Goal: Information Seeking & Learning: Learn about a topic

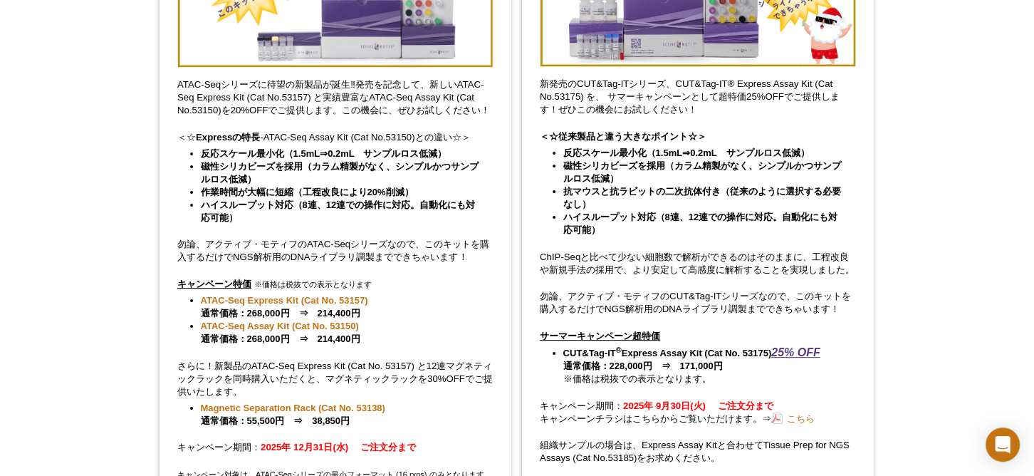
scroll to position [255, 0]
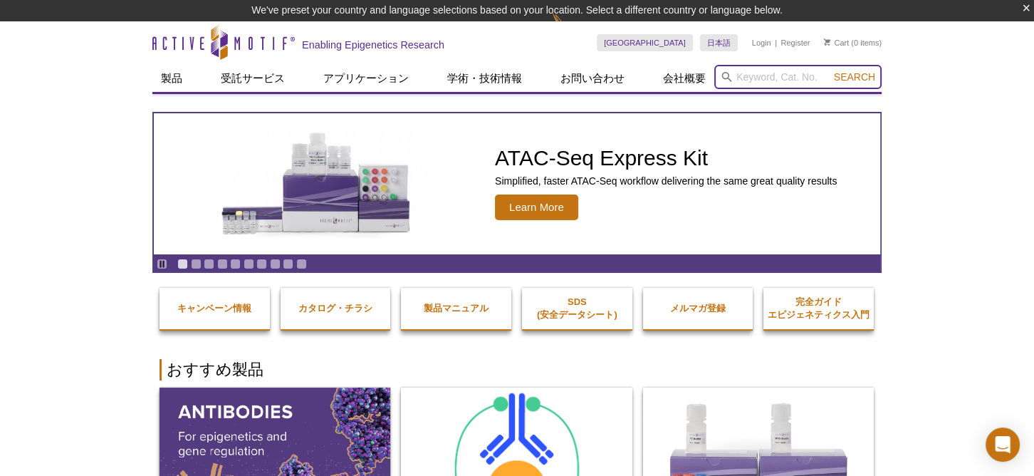
click at [755, 79] on input "search" at bounding box center [797, 77] width 167 height 24
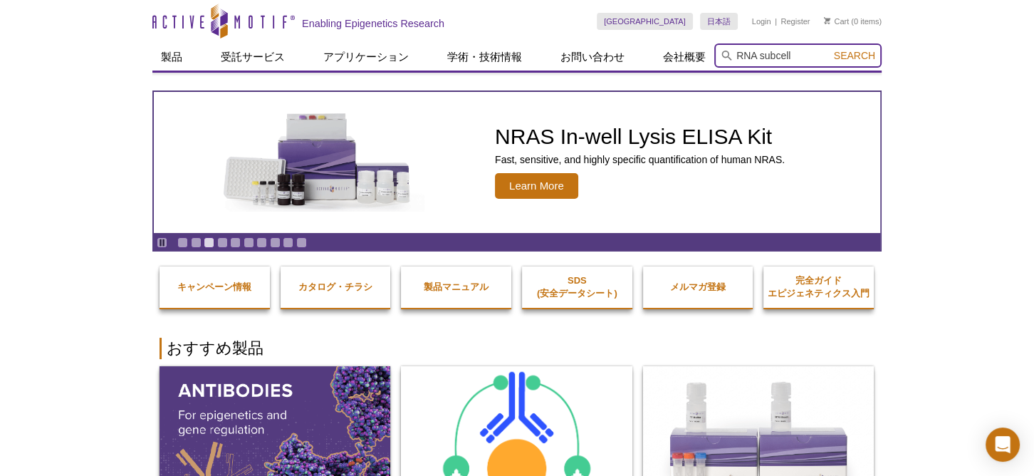
type input "RNA subcell"
click at [830, 49] on button "Search" at bounding box center [855, 55] width 50 height 13
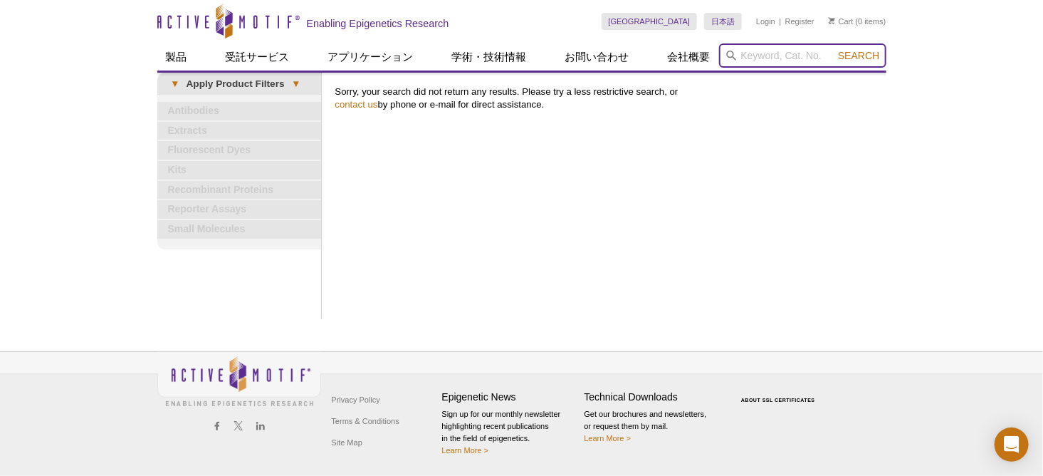
click at [761, 56] on input "search" at bounding box center [802, 55] width 167 height 24
type input "RNA"
click at [834, 49] on button "Search" at bounding box center [859, 55] width 50 height 13
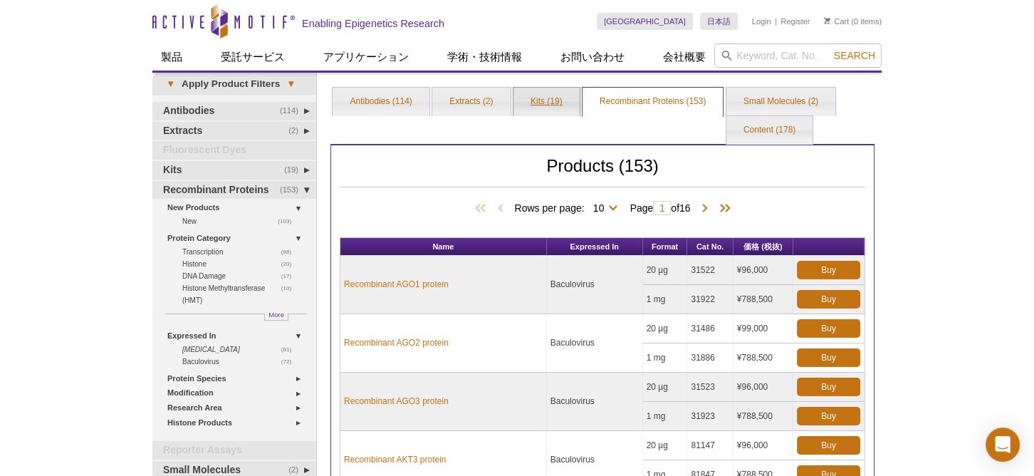
click at [528, 97] on link "Kits (19)" at bounding box center [547, 102] width 66 height 28
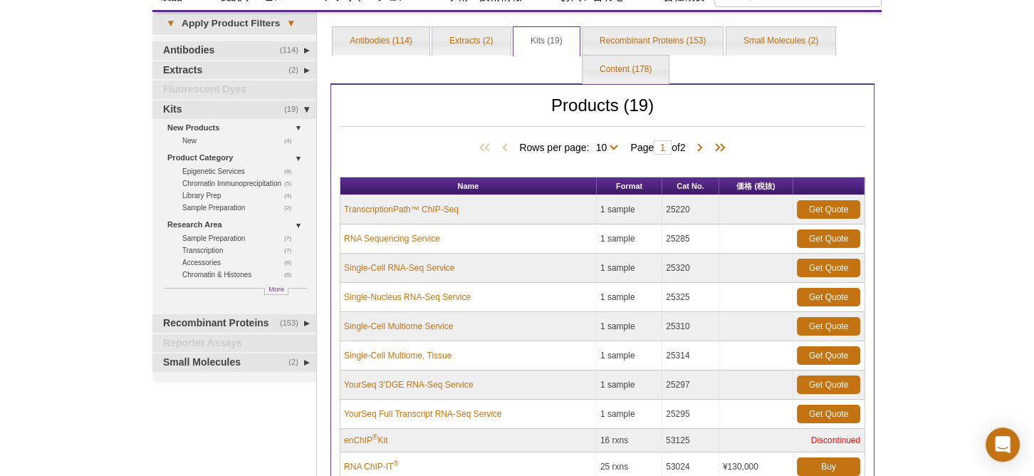
scroll to position [129, 0]
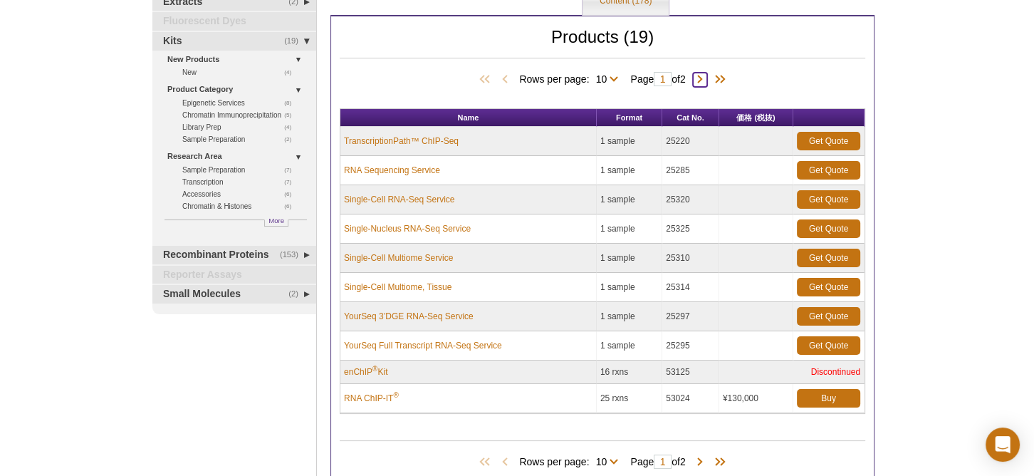
click at [707, 77] on span at bounding box center [700, 80] width 14 height 14
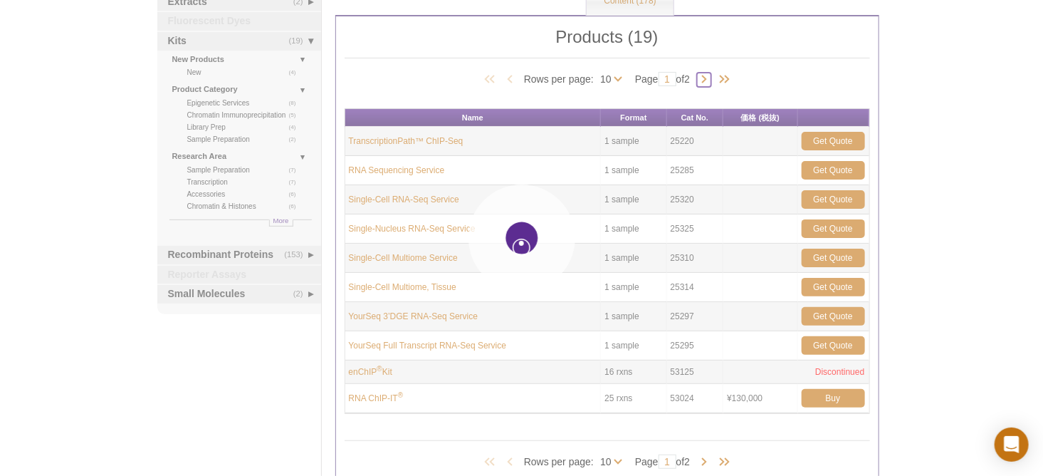
type input "2"
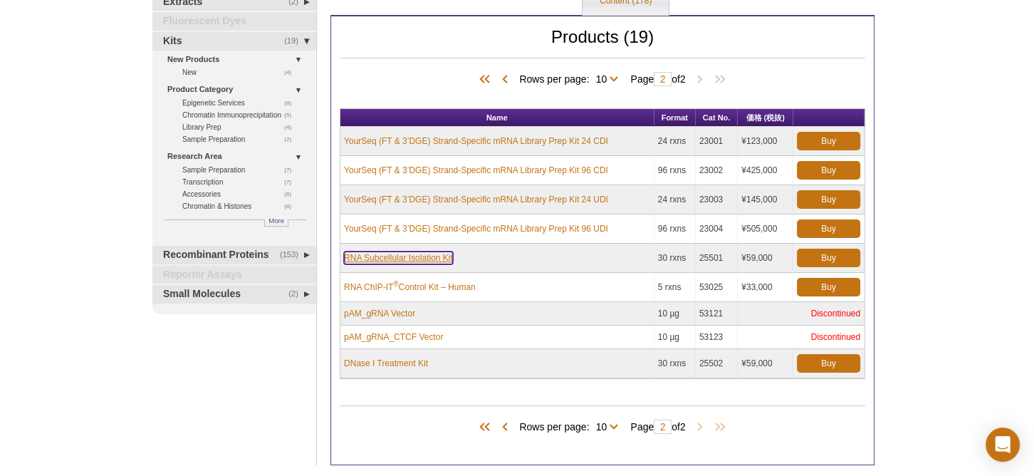
click at [442, 256] on link "RNA Subcellular Isolation Kit" at bounding box center [398, 257] width 109 height 13
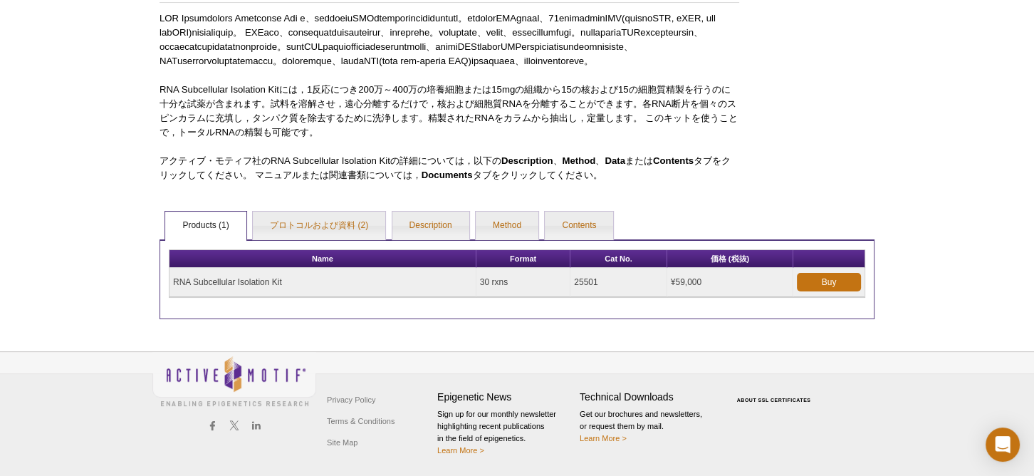
scroll to position [198, 0]
click at [316, 227] on link "プロトコルおよび資料 (2)" at bounding box center [319, 226] width 132 height 28
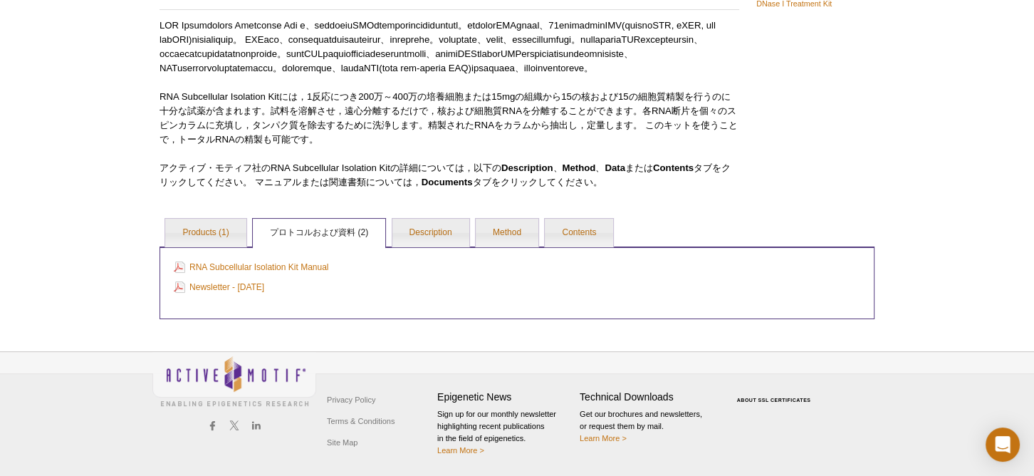
scroll to position [191, 0]
click at [407, 230] on link "Description" at bounding box center [430, 233] width 77 height 28
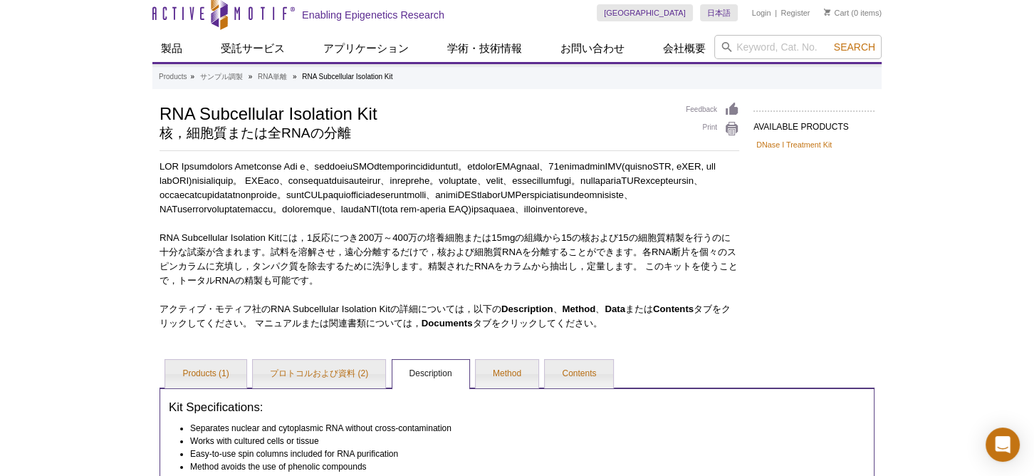
scroll to position [323, 0]
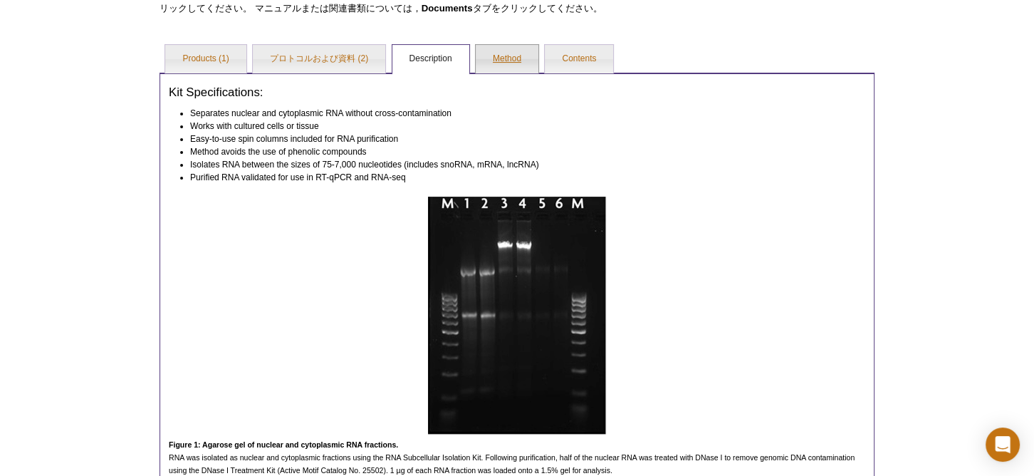
click at [500, 73] on link "Method" at bounding box center [507, 59] width 63 height 28
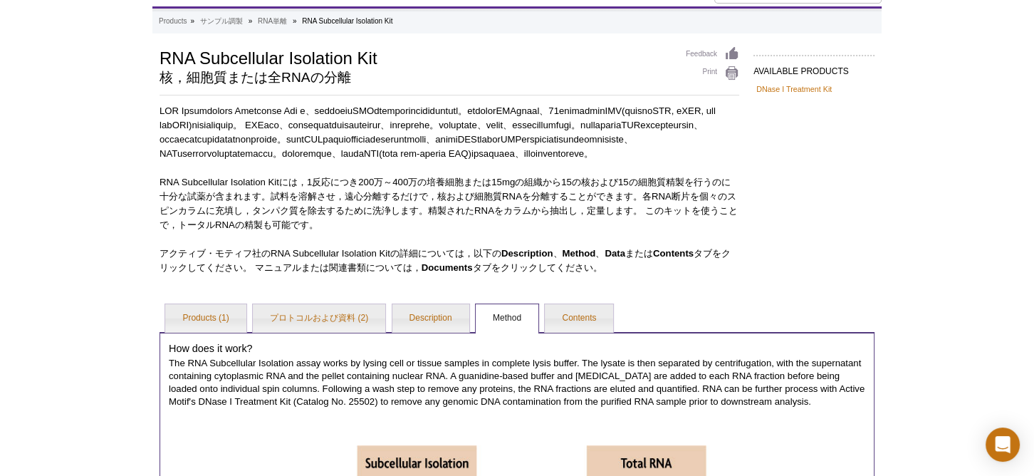
scroll to position [194, 0]
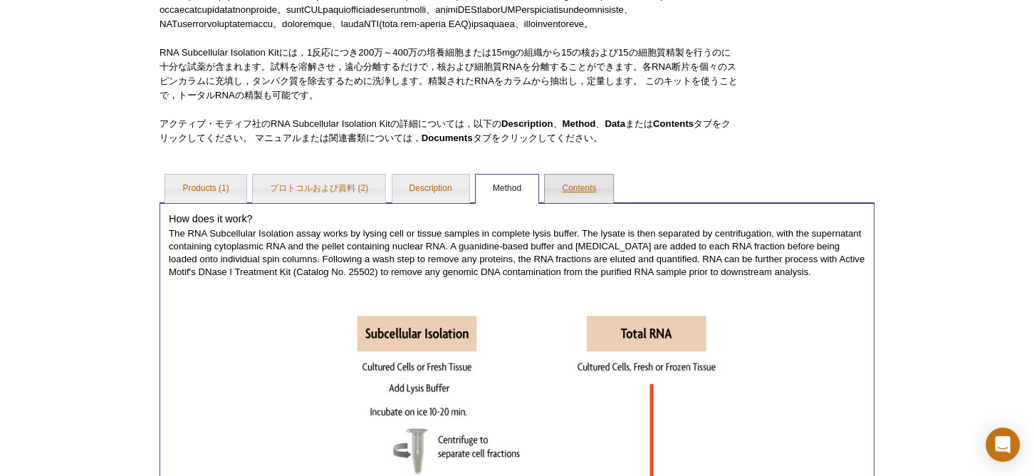
click at [571, 203] on link "Contents" at bounding box center [579, 188] width 68 height 28
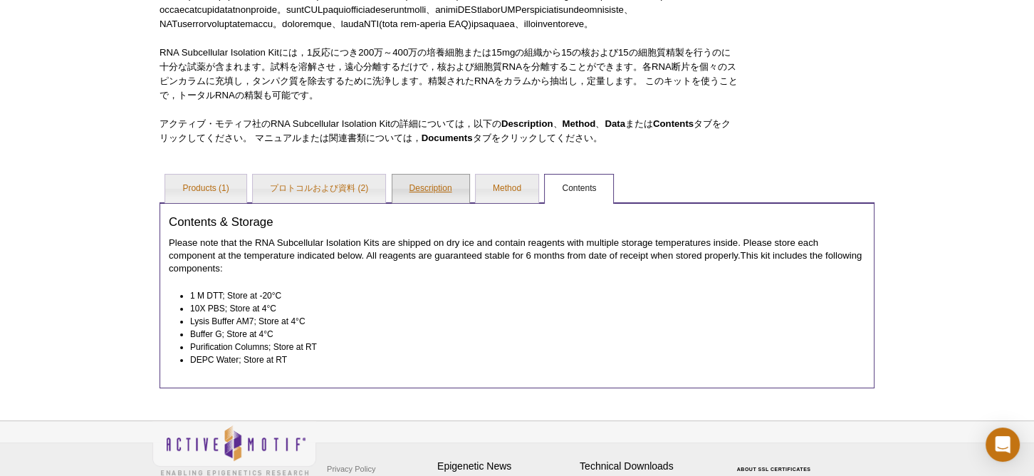
click at [423, 203] on link "Description" at bounding box center [430, 188] width 77 height 28
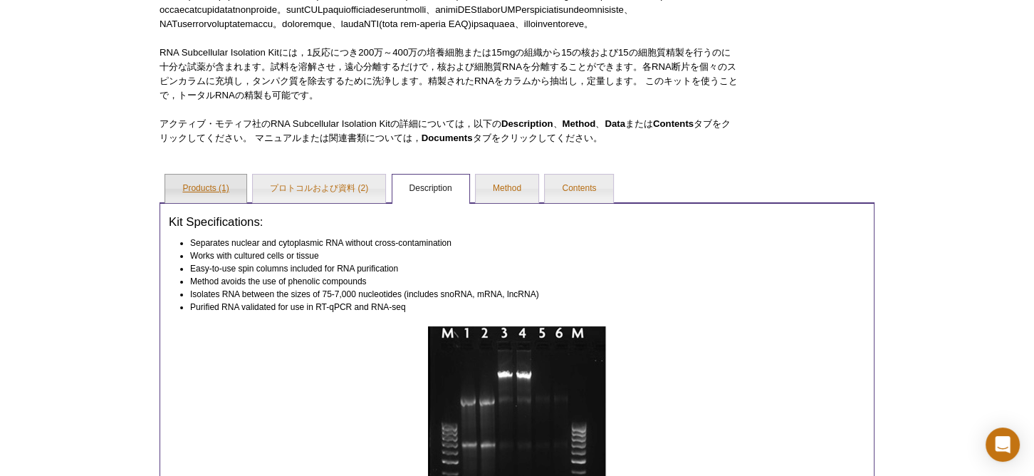
click at [190, 203] on link "Products (1)" at bounding box center [205, 188] width 80 height 28
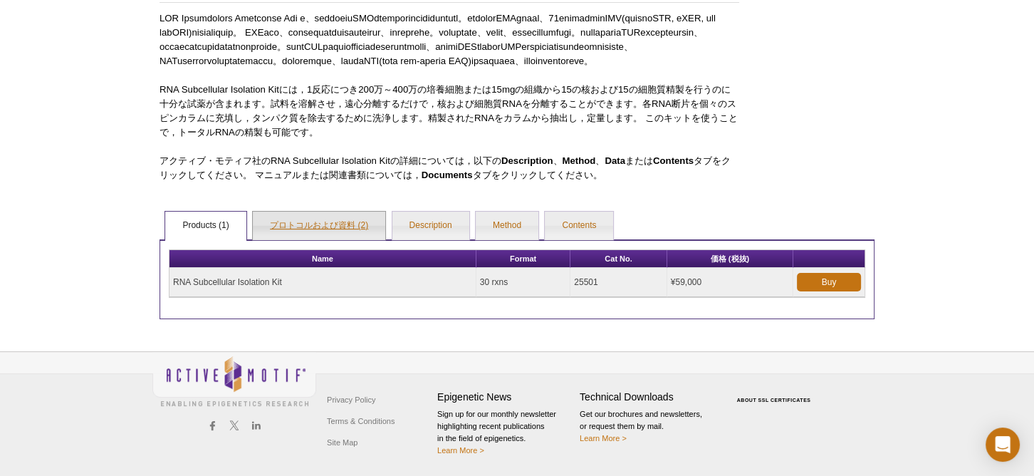
click at [293, 224] on link "プロトコルおよび資料 (2)" at bounding box center [319, 226] width 132 height 28
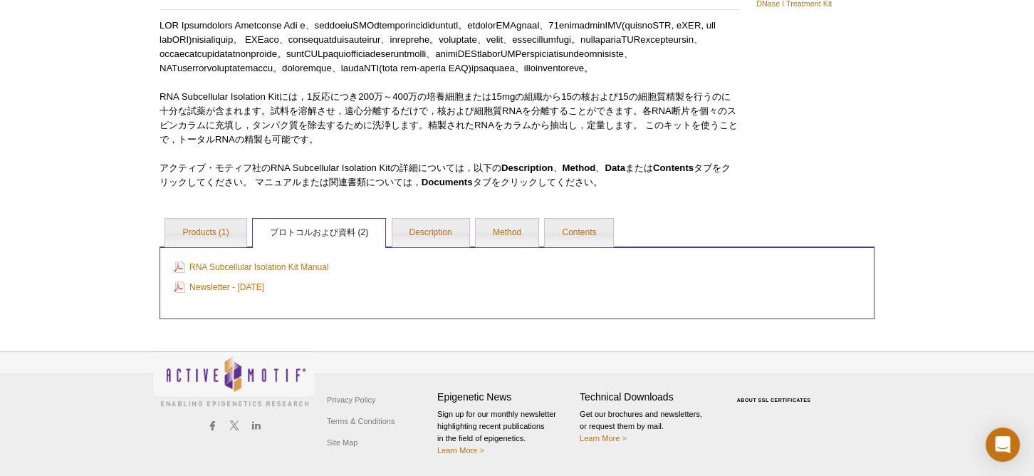
scroll to position [191, 0]
click at [425, 230] on link "Description" at bounding box center [430, 233] width 77 height 28
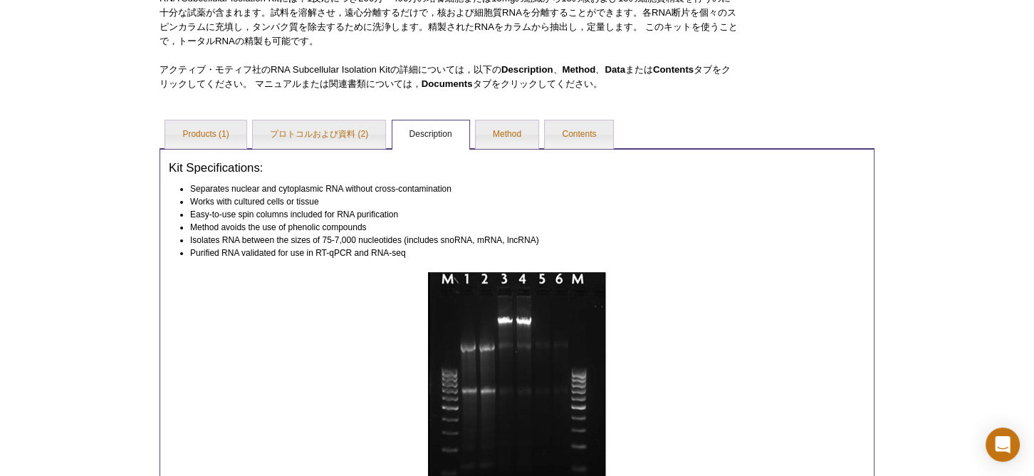
scroll to position [259, 0]
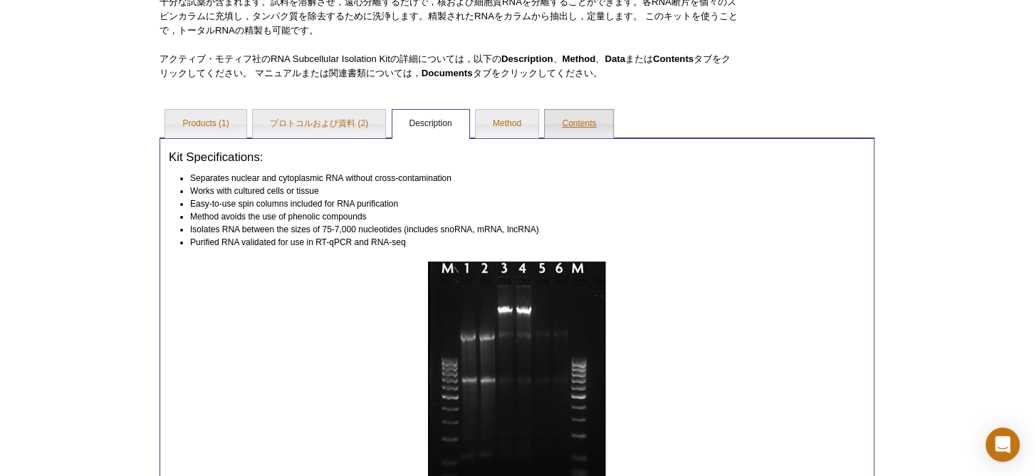
click at [575, 138] on link "Contents" at bounding box center [579, 124] width 68 height 28
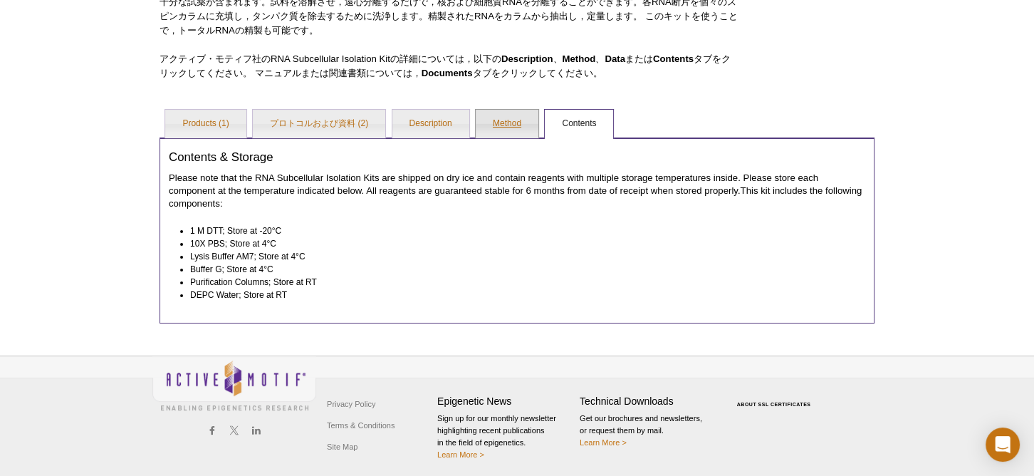
click at [521, 138] on link "Method" at bounding box center [507, 124] width 63 height 28
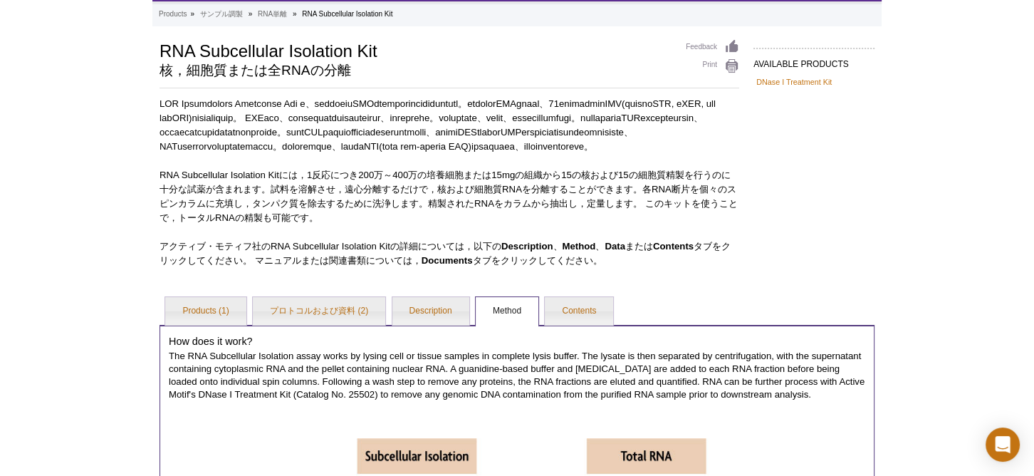
scroll to position [323, 0]
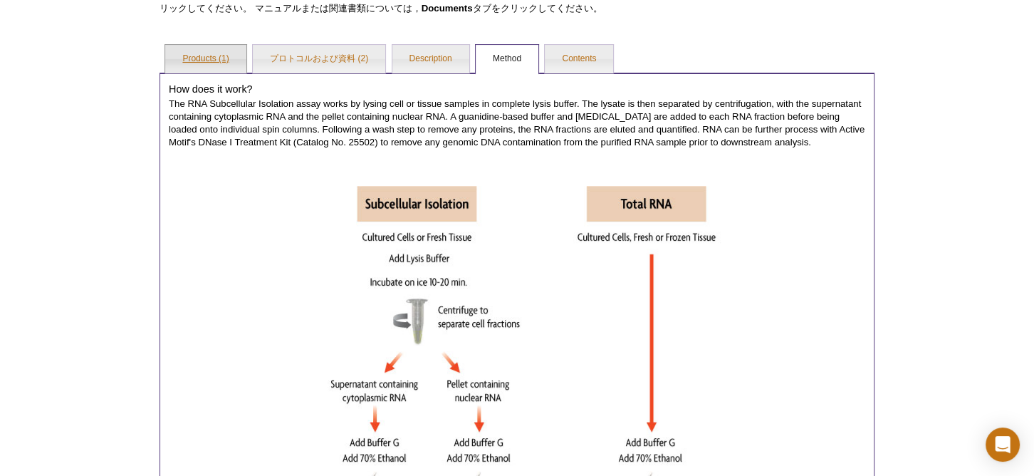
click at [206, 73] on link "Products (1)" at bounding box center [205, 59] width 80 height 28
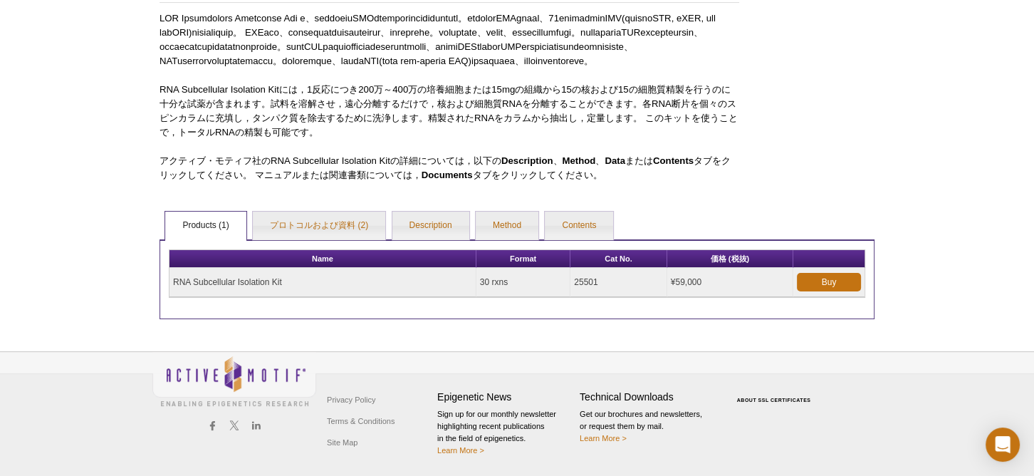
scroll to position [0, 0]
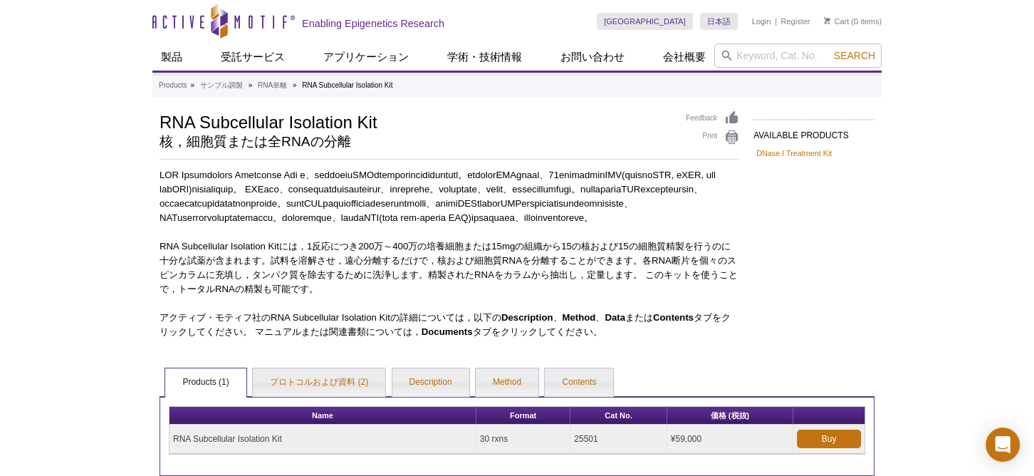
click at [256, 84] on ul "Products » サンプル調製 » RNA単離 » RNA Subcellular Isolation Kit" at bounding box center [517, 85] width 717 height 13
click at [267, 79] on link "RNA単離" at bounding box center [272, 85] width 29 height 13
click at [486, 135] on h2 "核，細胞質または全RNAの分離" at bounding box center [416, 141] width 512 height 13
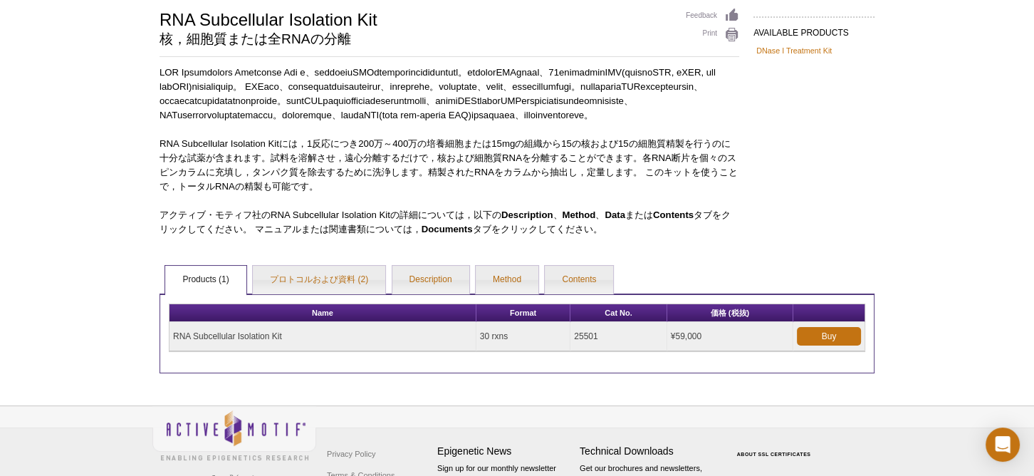
scroll to position [198, 0]
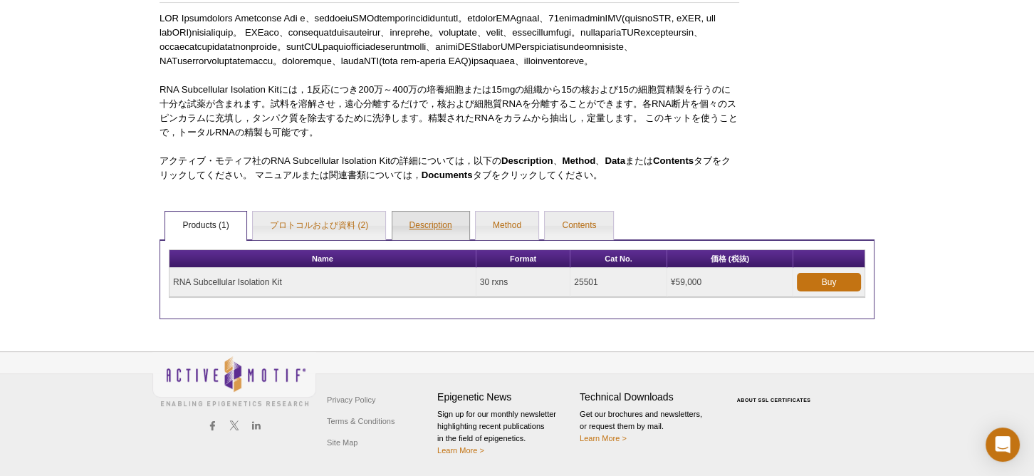
click at [438, 231] on link "Description" at bounding box center [430, 226] width 77 height 28
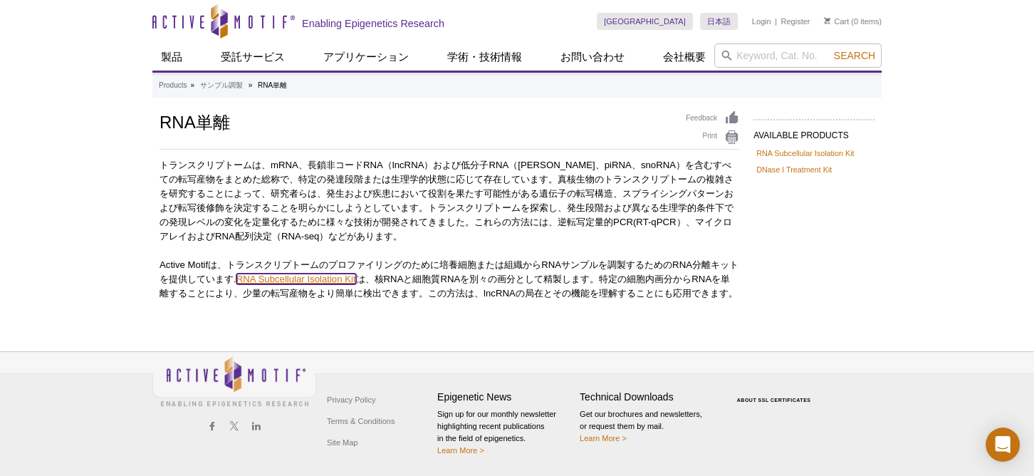
click at [313, 278] on link "RNA Subcellular Isolation Kit" at bounding box center [296, 278] width 120 height 11
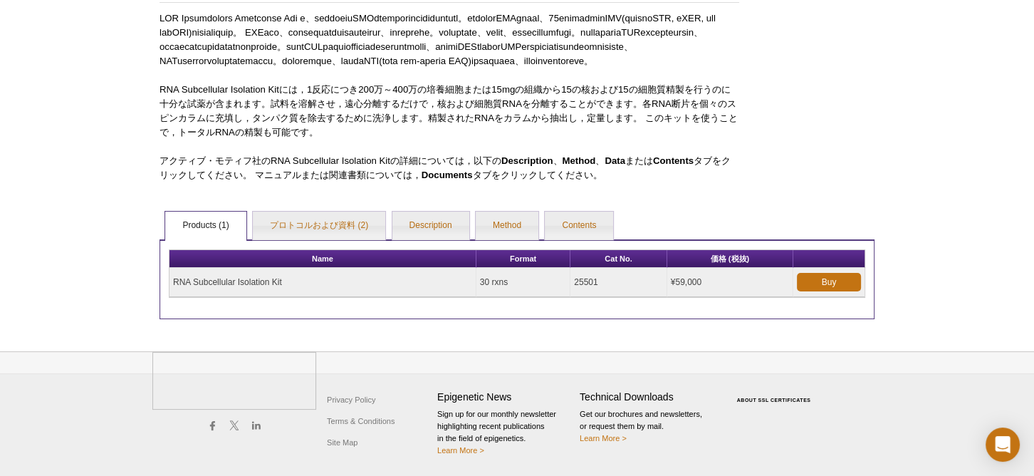
scroll to position [194, 0]
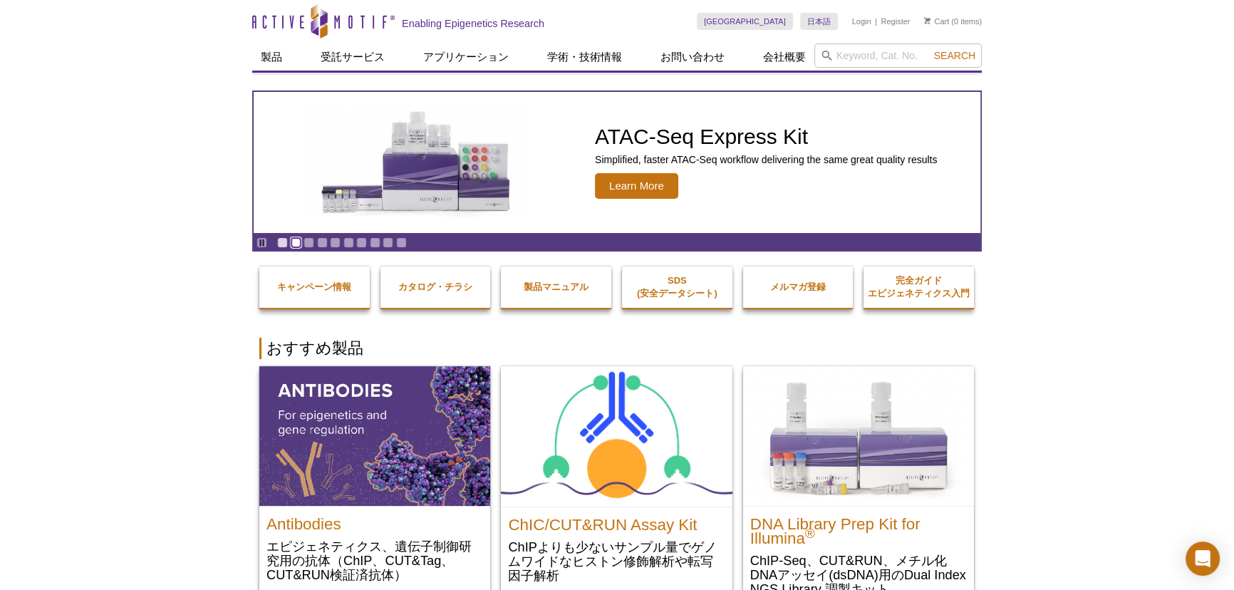
click at [295, 244] on link "Go to slide 2" at bounding box center [296, 242] width 11 height 11
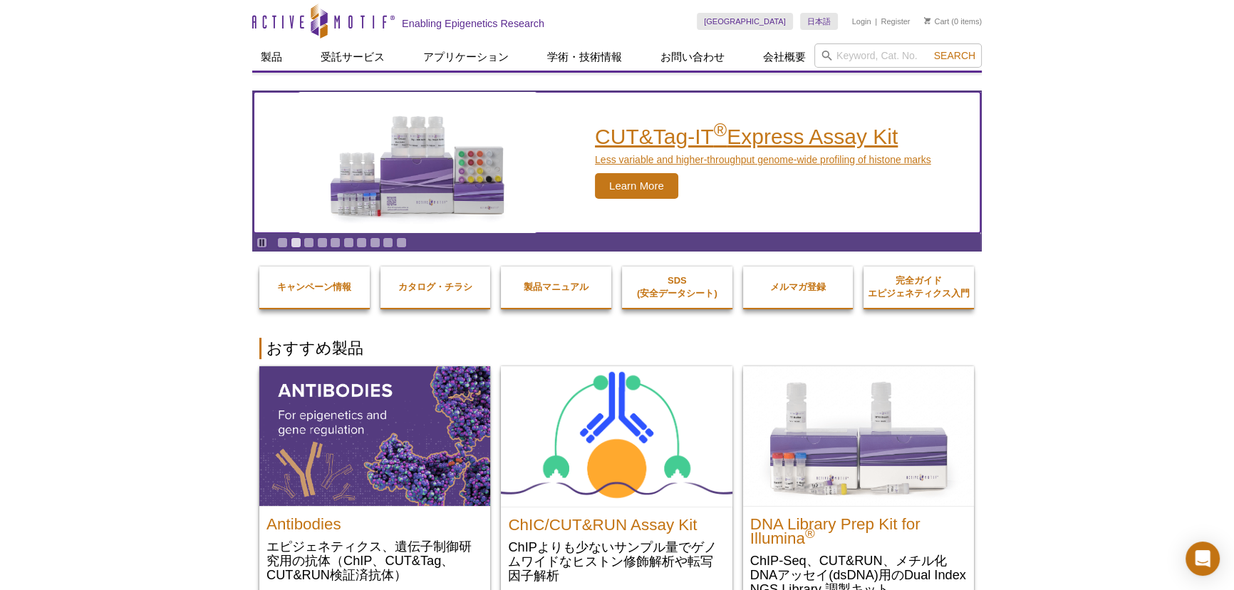
click at [615, 142] on h2 "CUT&Tag-IT ® Express Assay Kit" at bounding box center [763, 136] width 336 height 21
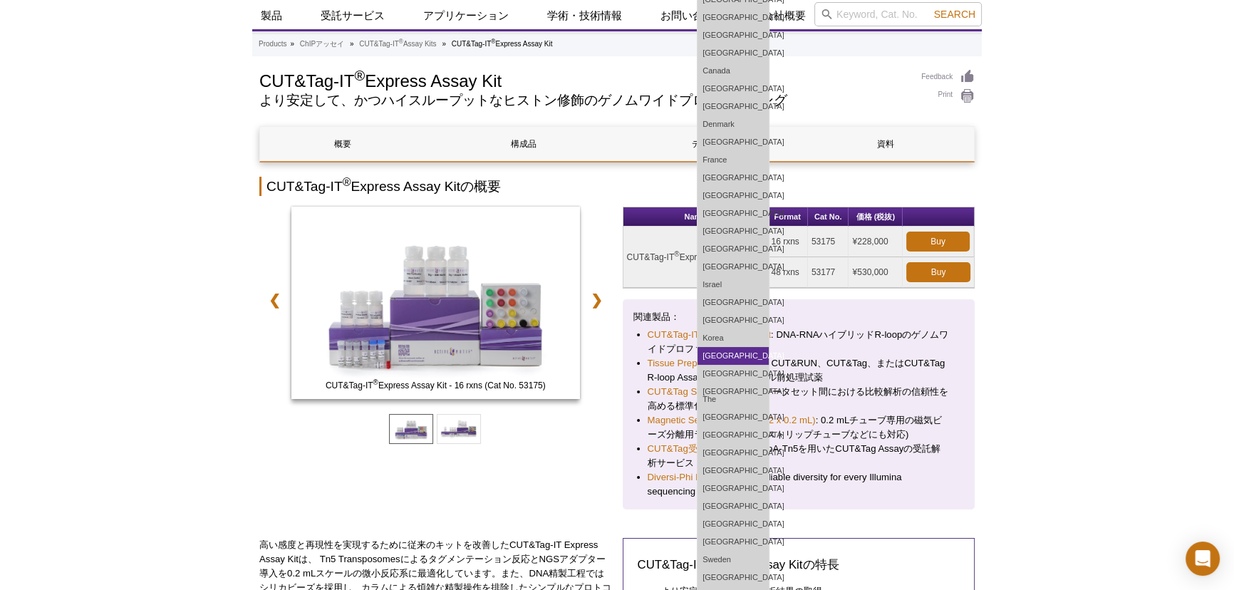
scroll to position [194, 0]
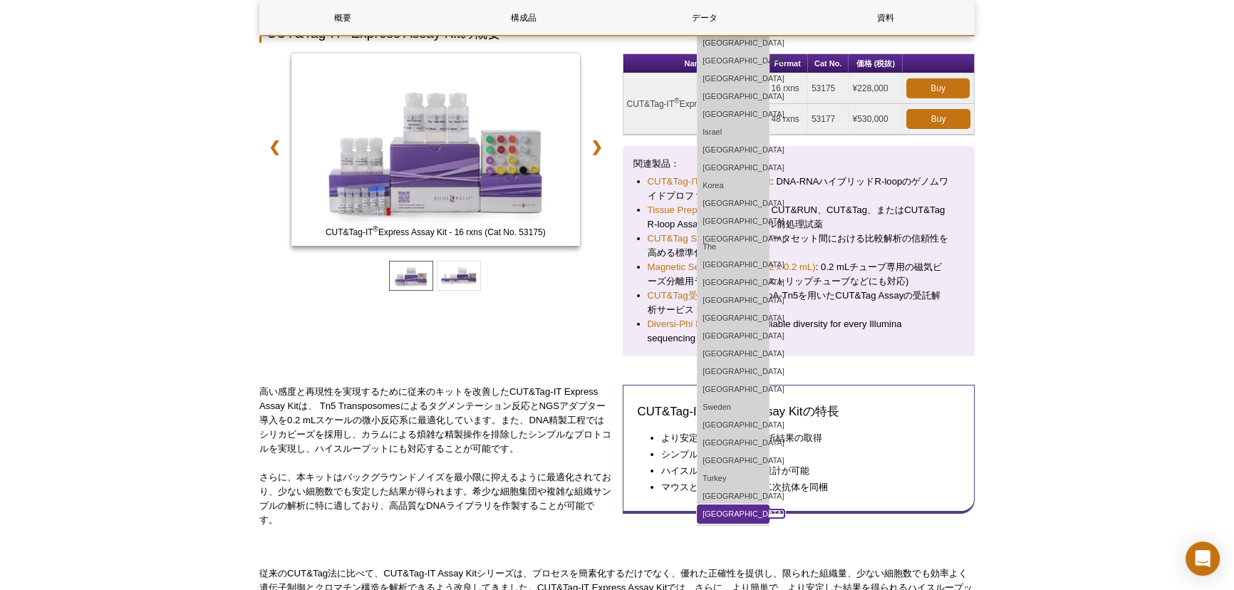
click at [767, 505] on link "[GEOGRAPHIC_DATA]" at bounding box center [732, 514] width 71 height 18
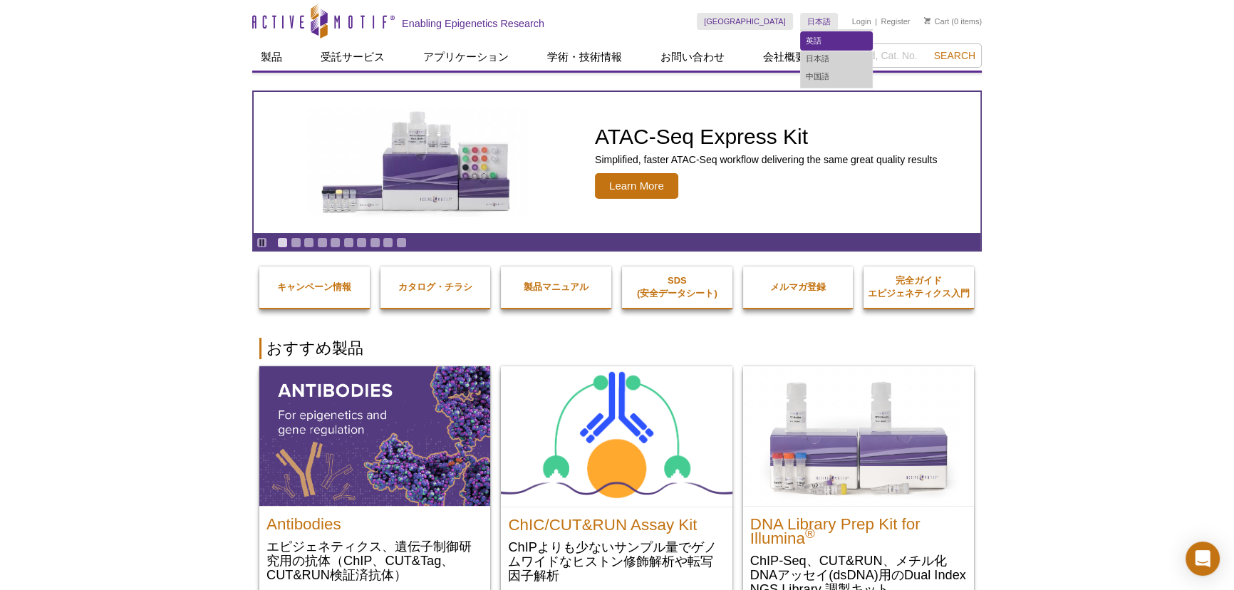
click at [819, 35] on link "英語" at bounding box center [836, 41] width 71 height 18
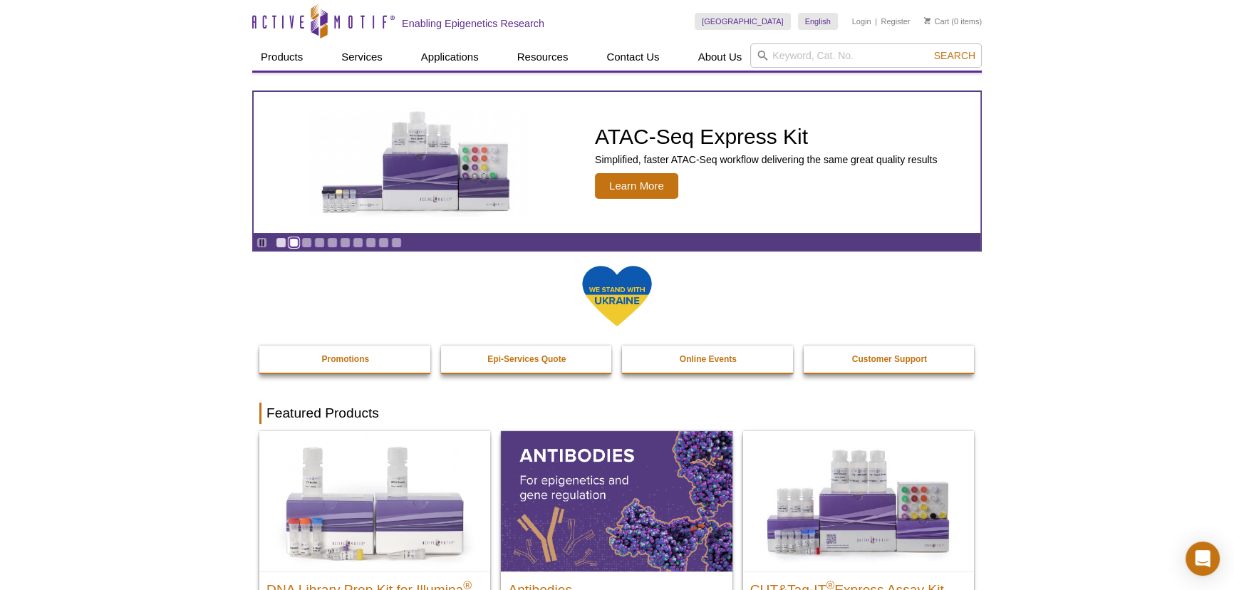
click at [292, 243] on link "Go to slide 2" at bounding box center [293, 242] width 11 height 11
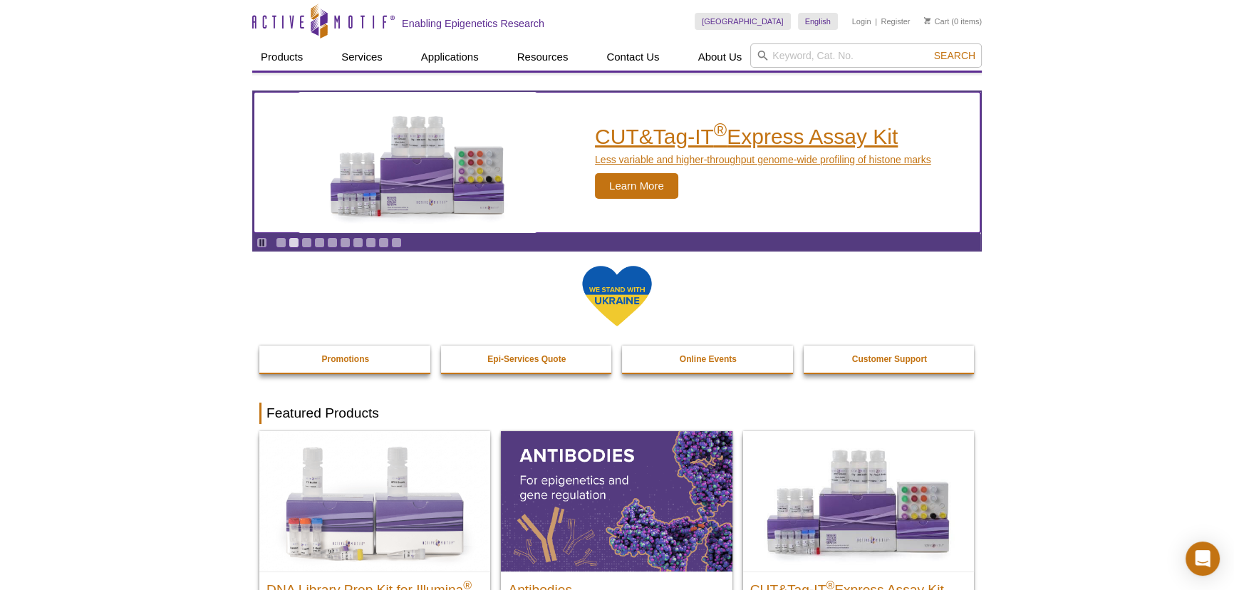
click at [694, 123] on div "CUT&Tag-IT ® Express Assay Kit Less variable and higher-throughput genome-wide …" at bounding box center [759, 162] width 358 height 141
